Goal: Task Accomplishment & Management: Manage account settings

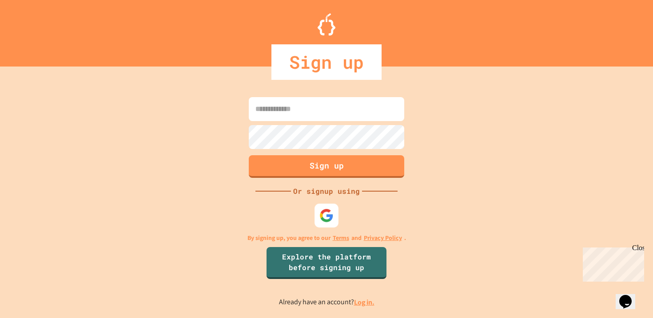
click at [335, 216] on div at bounding box center [326, 216] width 24 height 24
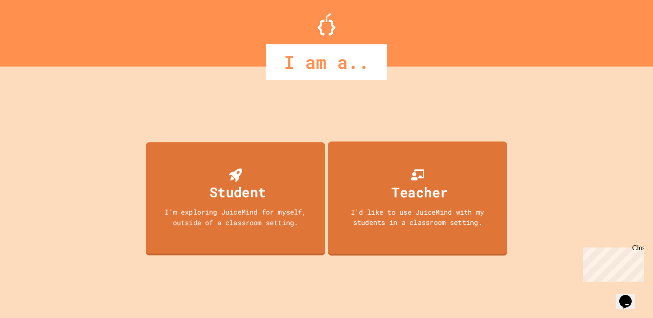
click at [258, 216] on div "I'm exploring JuiceMind for myself, outside of a classroom setting." at bounding box center [235, 217] width 162 height 20
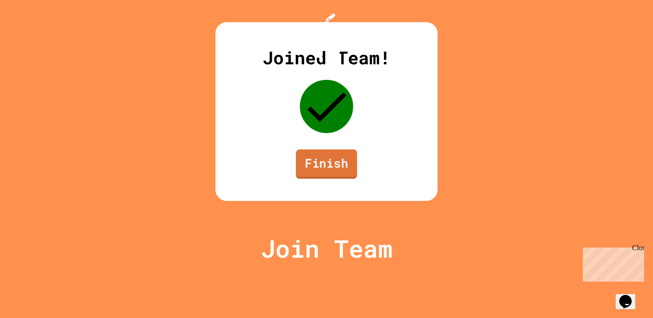
click at [321, 179] on link "Finish" at bounding box center [326, 164] width 61 height 29
